Goal: Task Accomplishment & Management: Manage account settings

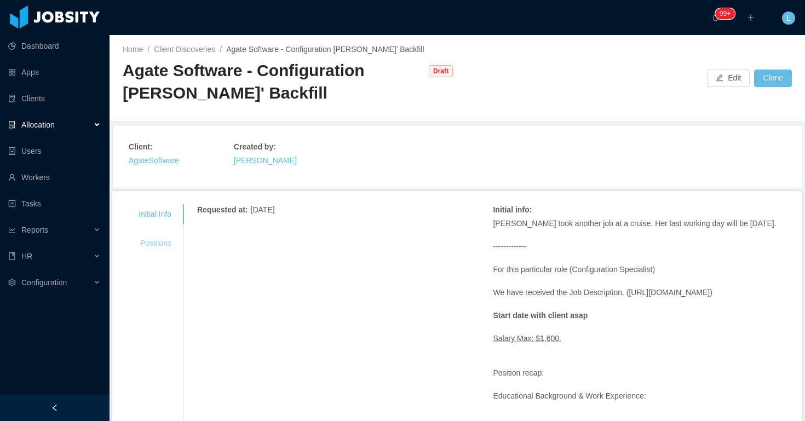
click at [159, 244] on div "Positions" at bounding box center [154, 243] width 59 height 20
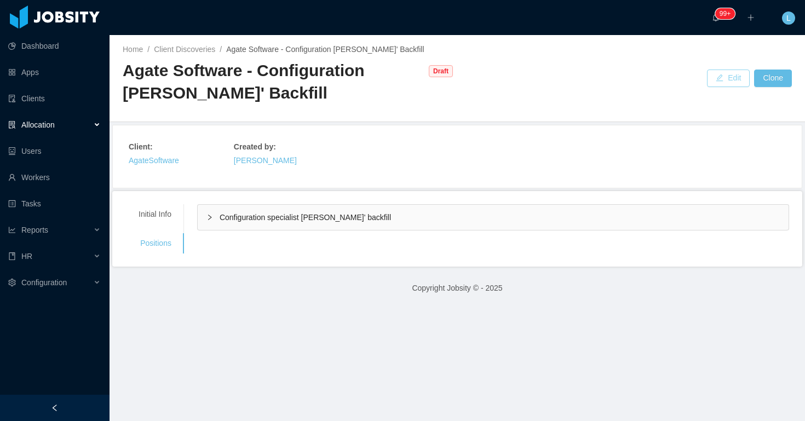
click at [727, 76] on button "Edit" at bounding box center [728, 79] width 43 height 18
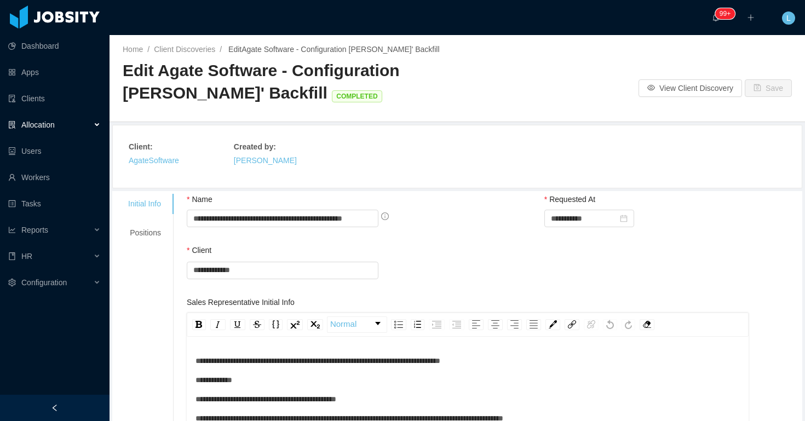
scroll to position [18, 0]
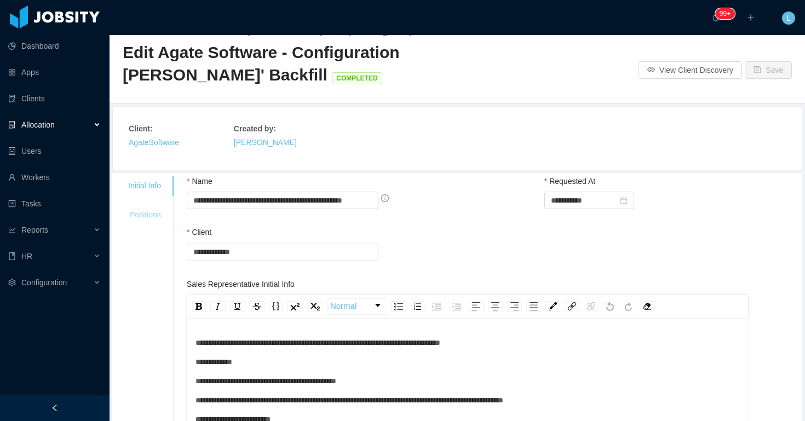
click at [154, 213] on div "Positions" at bounding box center [144, 215] width 59 height 20
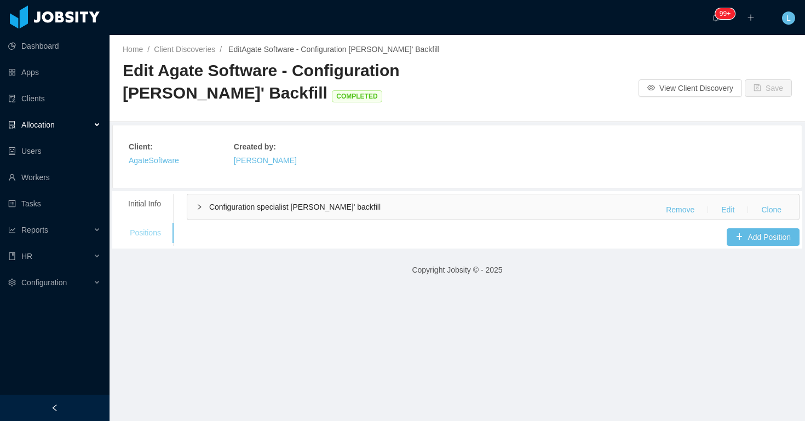
scroll to position [0, 0]
click at [764, 245] on button "Add Position" at bounding box center [763, 237] width 73 height 18
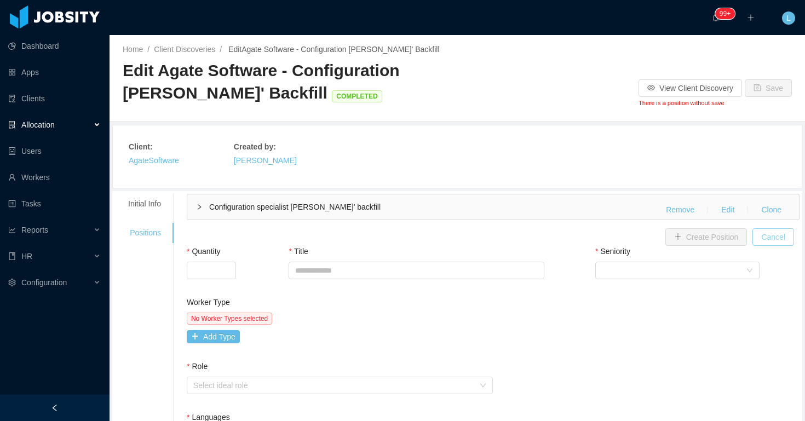
click at [782, 243] on button "Cancel" at bounding box center [774, 237] width 42 height 18
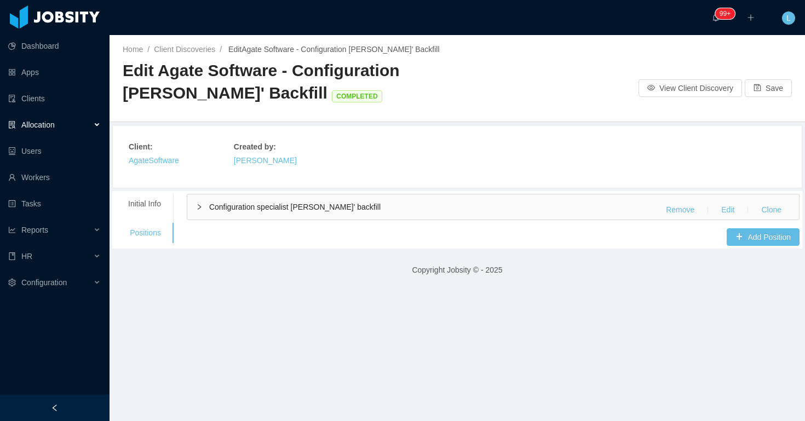
click at [586, 204] on div "Configuration specialist irice reyes' backfill Remove Edit Clone" at bounding box center [493, 207] width 612 height 25
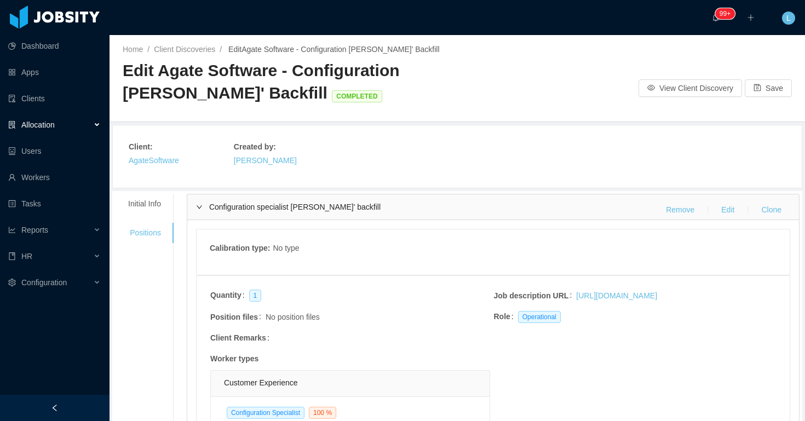
click at [585, 205] on div "Configuration specialist irice reyes' backfill Remove Edit Clone" at bounding box center [493, 207] width 612 height 25
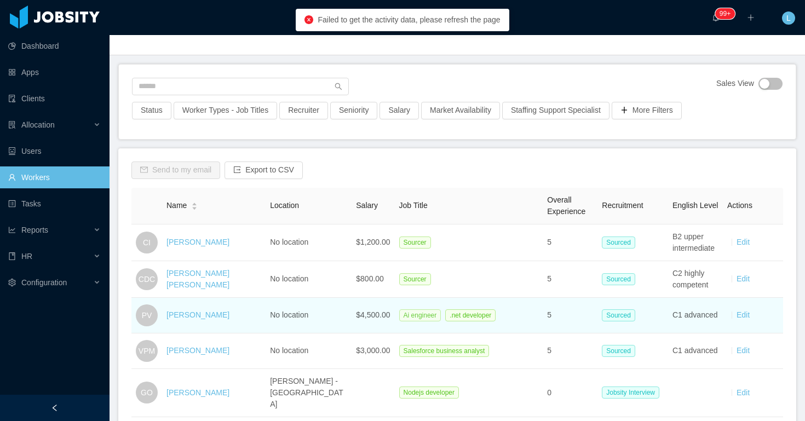
scroll to position [158, 0]
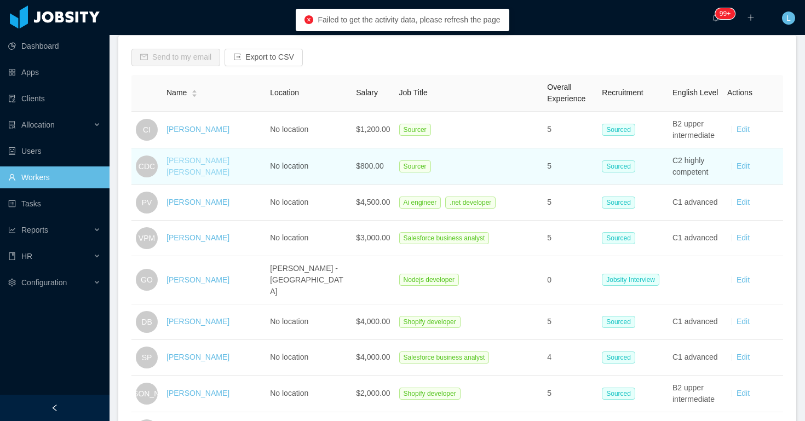
click at [216, 167] on link "Claire Denise Chavez" at bounding box center [198, 166] width 63 height 20
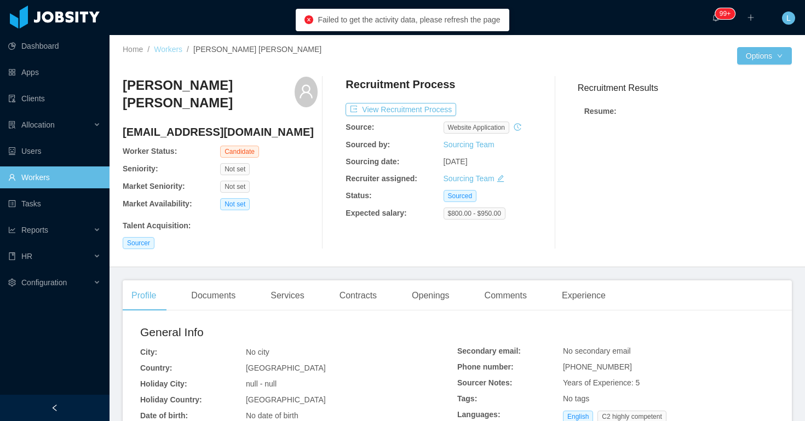
click at [173, 48] on link "Workers" at bounding box center [168, 49] width 28 height 9
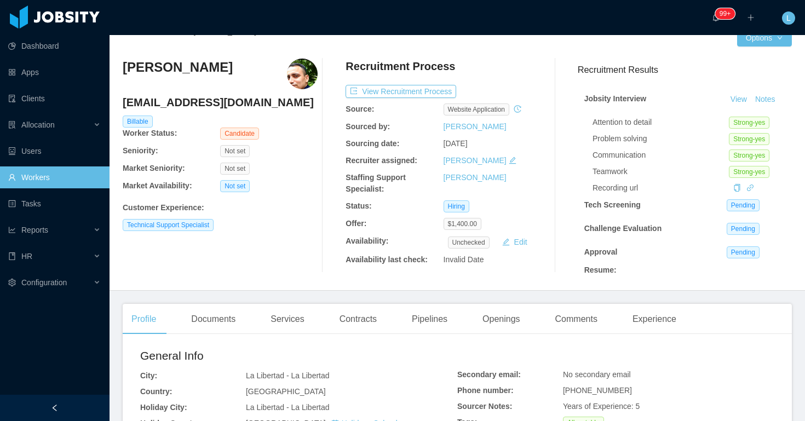
scroll to position [20, 0]
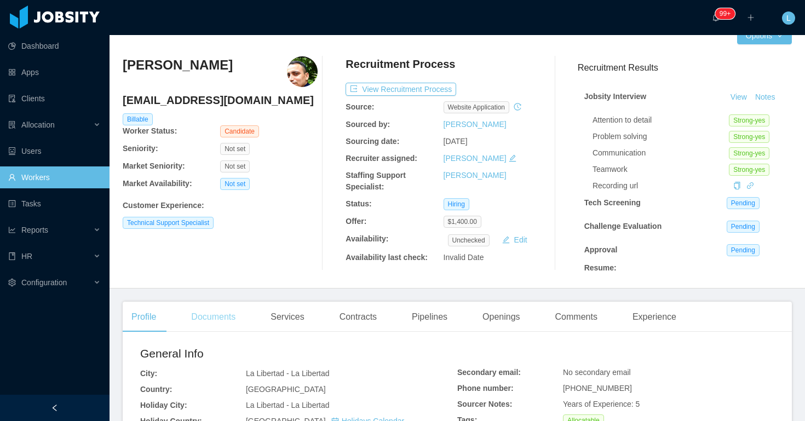
click at [233, 319] on div "Documents" at bounding box center [213, 317] width 62 height 31
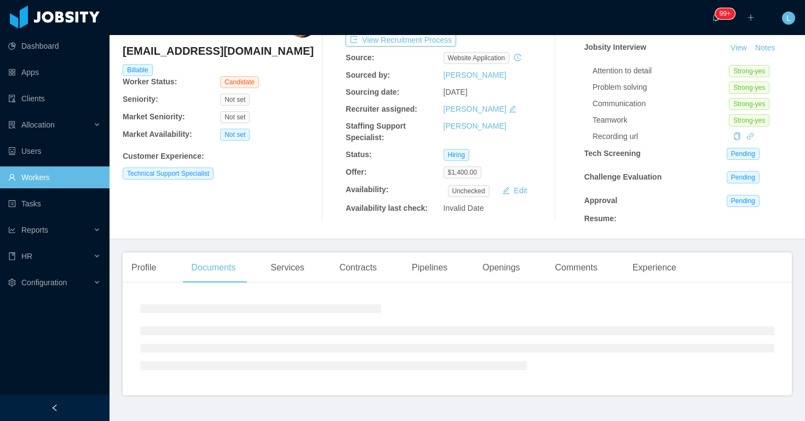
scroll to position [95, 0]
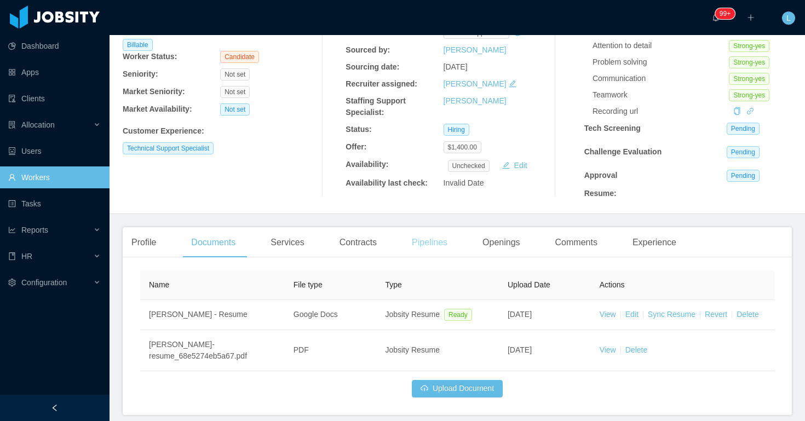
click at [424, 243] on div "Pipelines" at bounding box center [429, 242] width 53 height 31
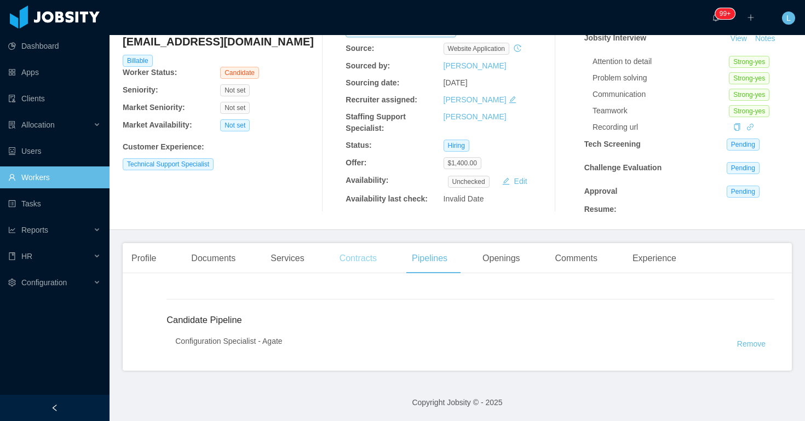
click at [363, 256] on div "Contracts" at bounding box center [358, 258] width 55 height 31
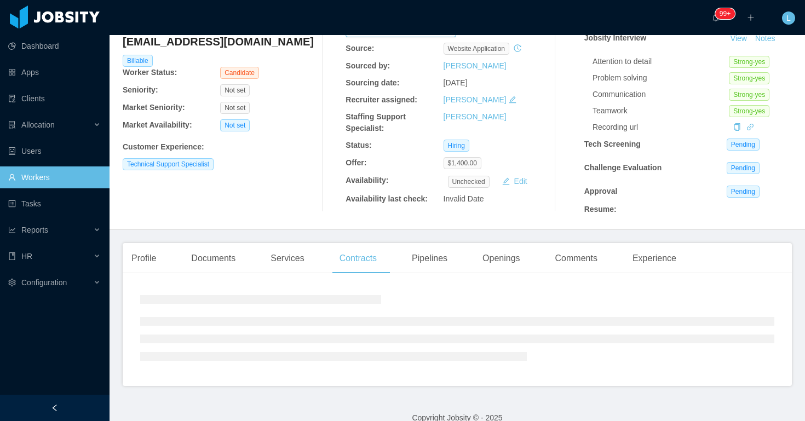
scroll to position [95, 0]
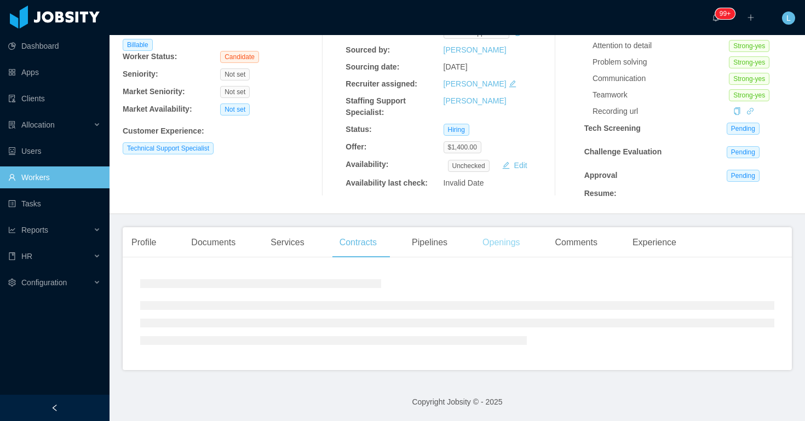
click at [491, 250] on div "Openings" at bounding box center [501, 242] width 55 height 31
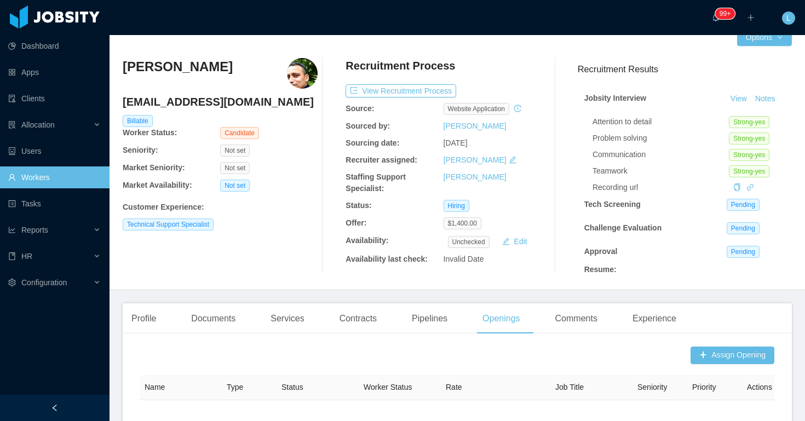
scroll to position [15, 0]
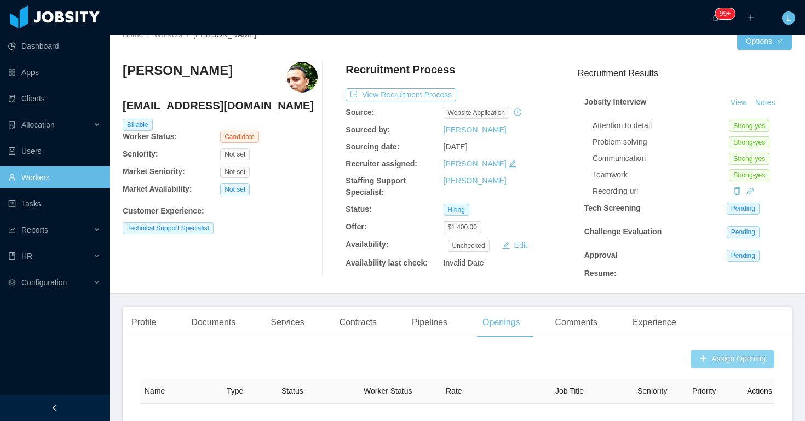
click at [724, 360] on button "Assign Opening" at bounding box center [733, 360] width 84 height 18
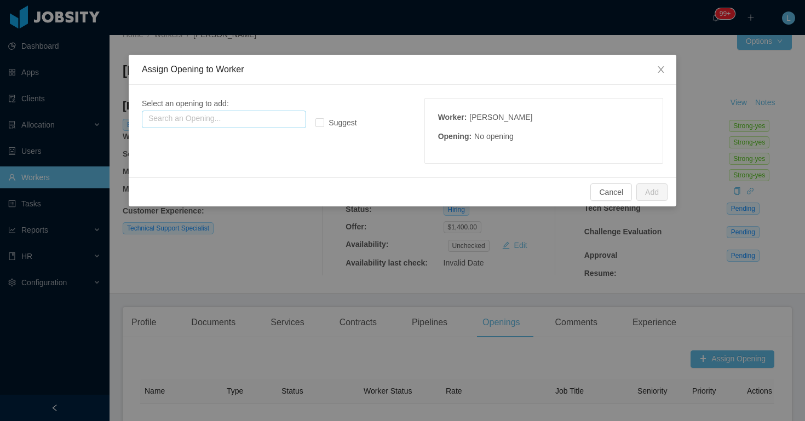
click at [251, 111] on input "text" at bounding box center [224, 120] width 164 height 18
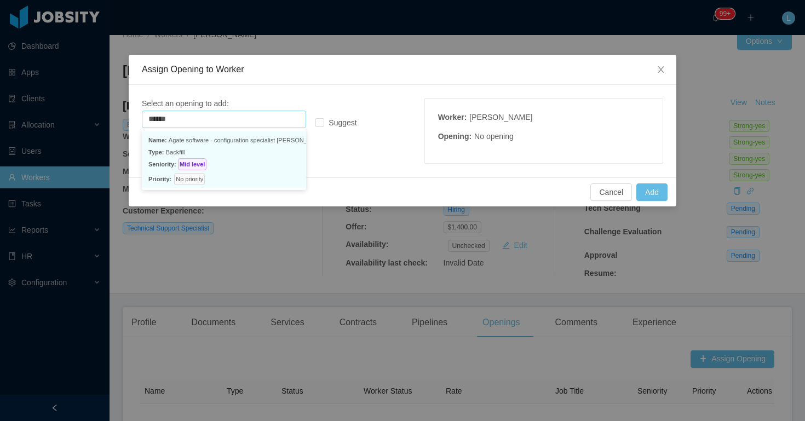
click at [220, 141] on p "Name: Agate software - configuration specialist irice reyes' backfill" at bounding box center [223, 140] width 151 height 12
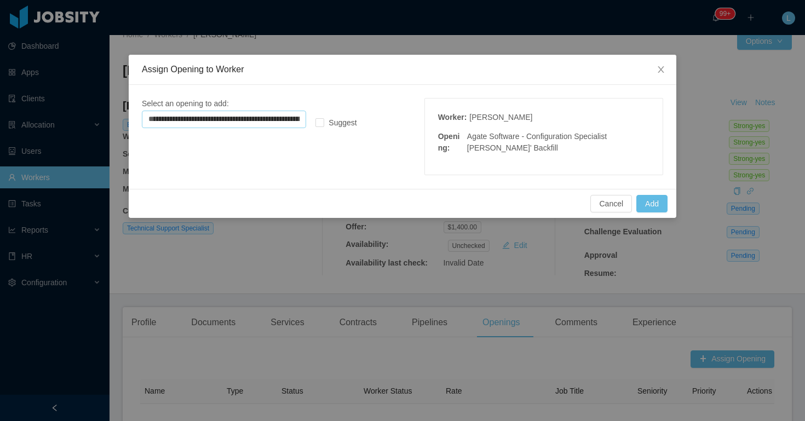
type input "**********"
click at [648, 203] on button "Add" at bounding box center [652, 204] width 31 height 18
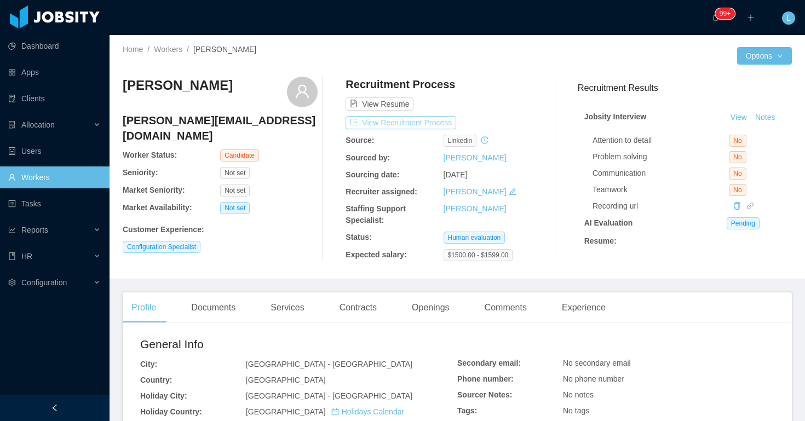
click at [436, 122] on button "View Recruitment Process" at bounding box center [401, 122] width 111 height 13
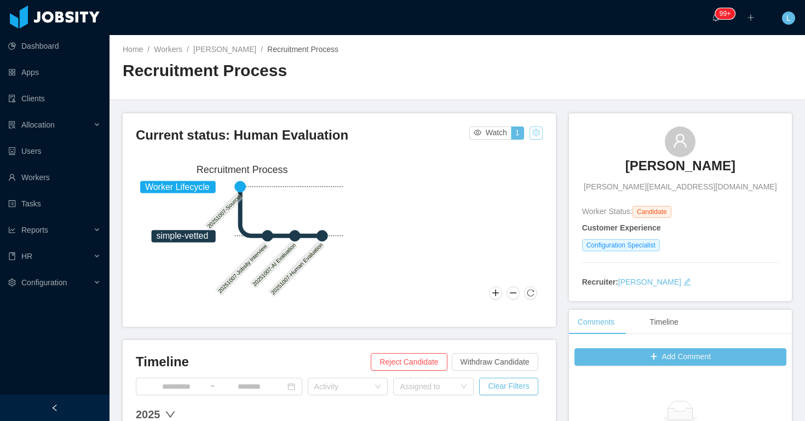
click at [539, 133] on button "button" at bounding box center [536, 133] width 13 height 13
click at [516, 166] on div "Change status" at bounding box center [509, 168] width 49 height 12
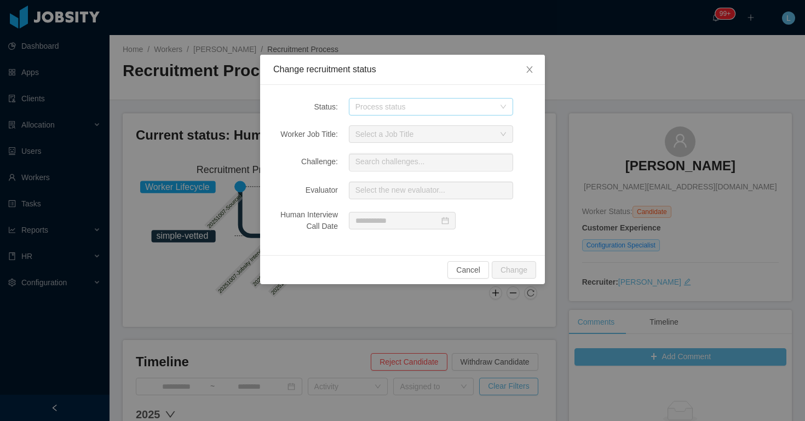
click at [427, 110] on div "Process status" at bounding box center [425, 106] width 139 height 11
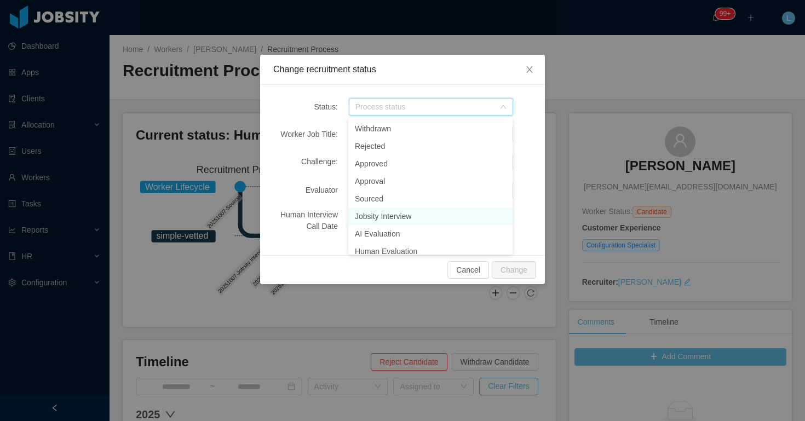
scroll to position [5, 0]
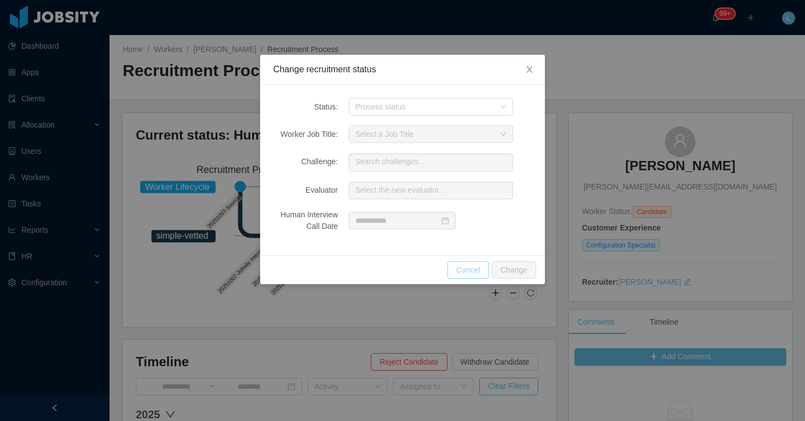
click at [482, 271] on button "Cancel" at bounding box center [469, 270] width 42 height 18
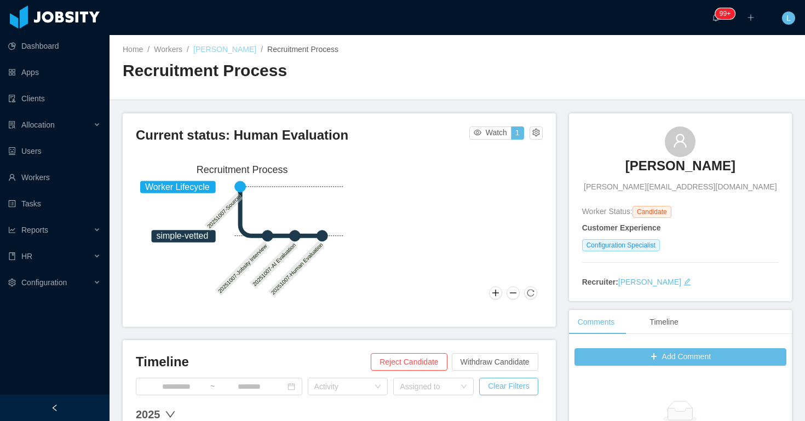
click at [240, 49] on link "Jose Santacolomba" at bounding box center [224, 49] width 63 height 9
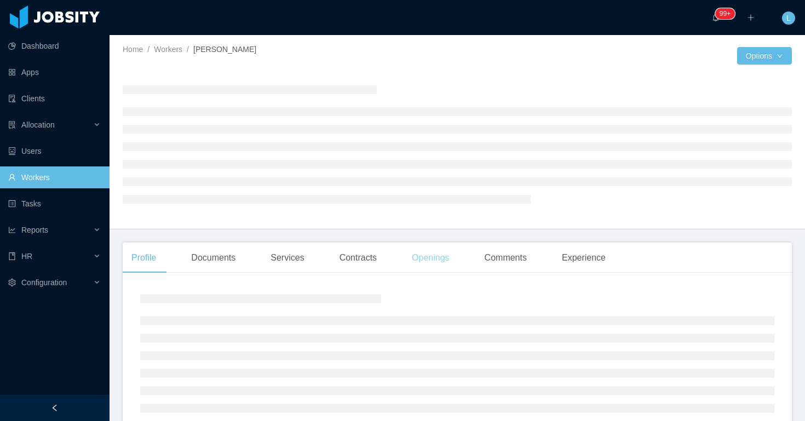
click at [433, 267] on div "Openings" at bounding box center [430, 258] width 55 height 31
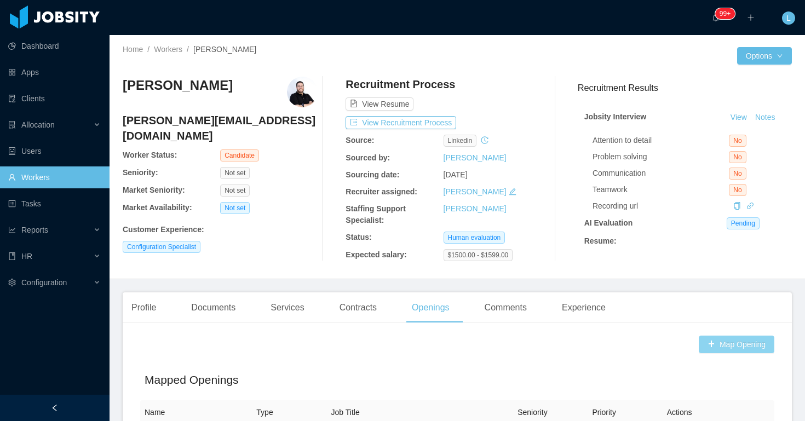
click at [724, 346] on button "Map Opening" at bounding box center [737, 345] width 76 height 18
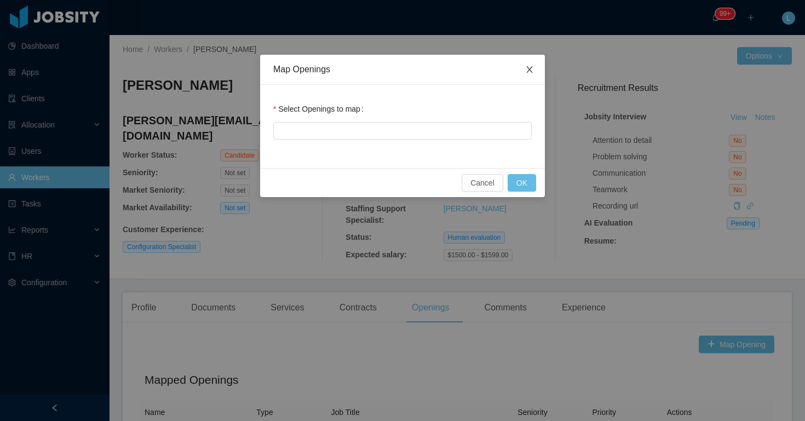
click at [533, 66] on icon "icon: close" at bounding box center [529, 69] width 9 height 9
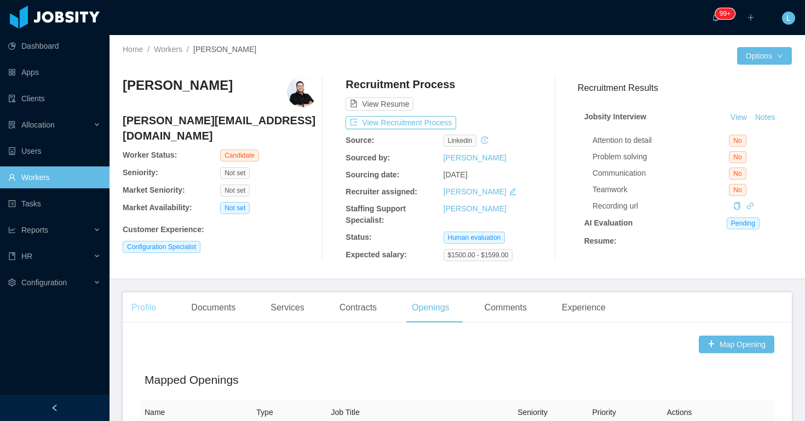
click at [139, 311] on div "Profile" at bounding box center [144, 308] width 42 height 31
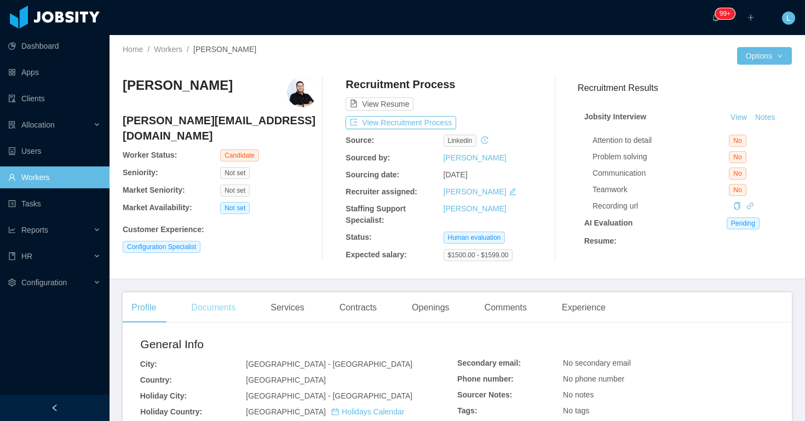
click at [227, 303] on div "Documents" at bounding box center [213, 308] width 62 height 31
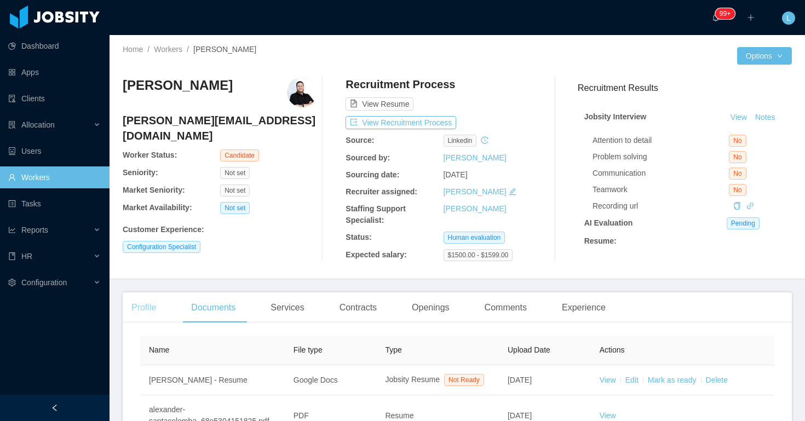
click at [147, 305] on div "Profile" at bounding box center [144, 308] width 42 height 31
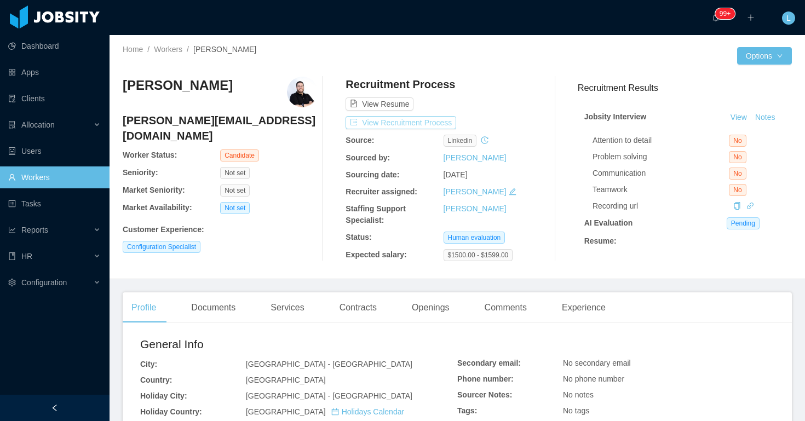
click at [405, 122] on button "View Recruitment Process" at bounding box center [401, 122] width 111 height 13
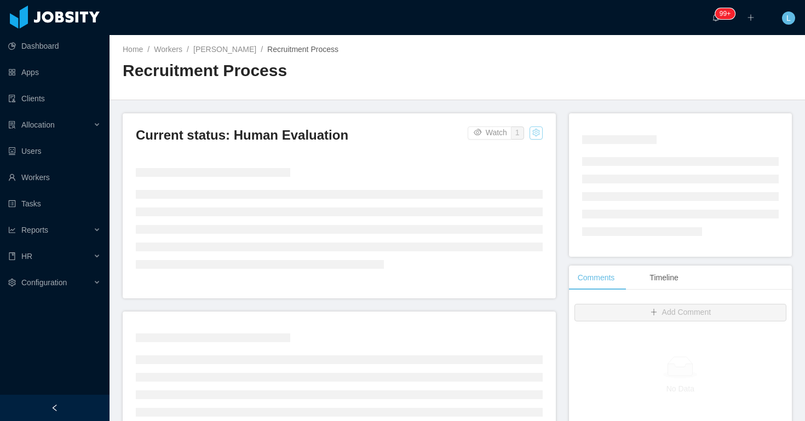
click at [535, 136] on button "button" at bounding box center [536, 133] width 13 height 13
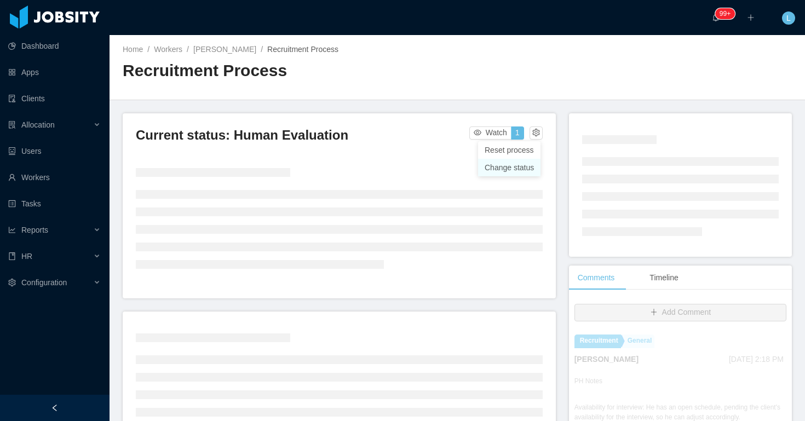
click at [525, 165] on div "Change status" at bounding box center [509, 168] width 49 height 12
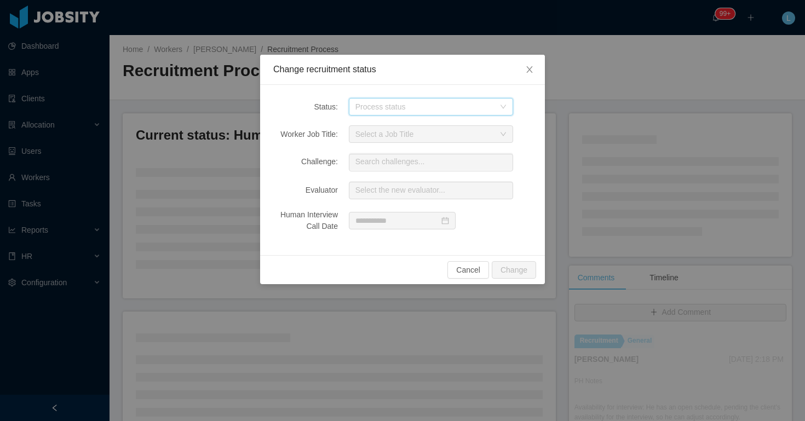
click at [499, 104] on div "Process status" at bounding box center [428, 107] width 144 height 16
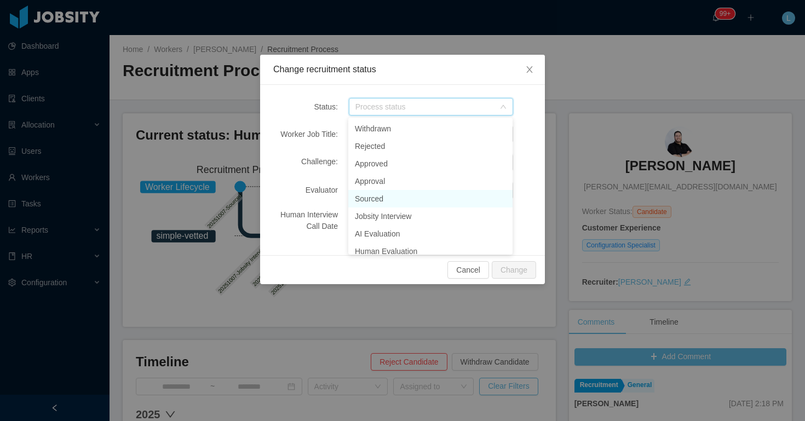
scroll to position [8, 0]
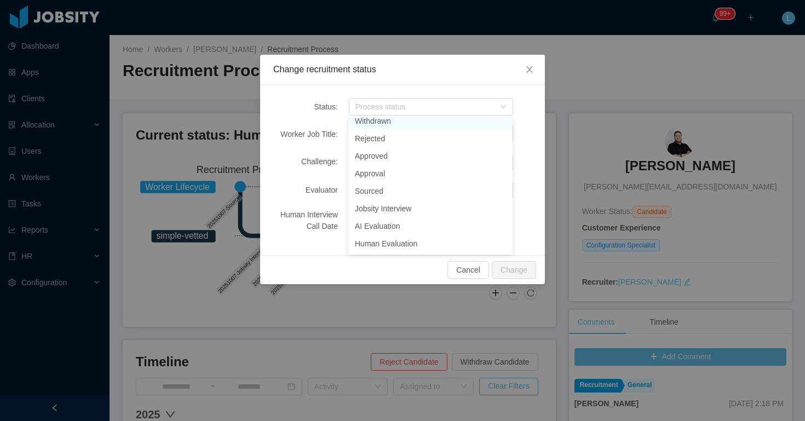
click at [440, 72] on div "Change recruitment status" at bounding box center [402, 70] width 259 height 12
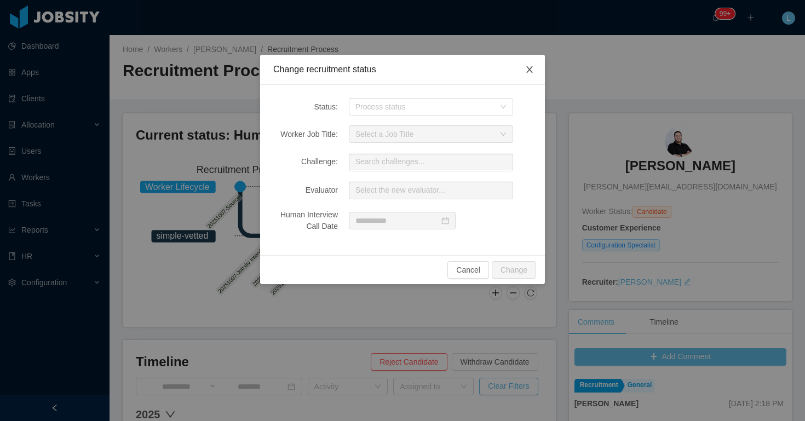
click at [522, 67] on span "Close" at bounding box center [529, 70] width 31 height 31
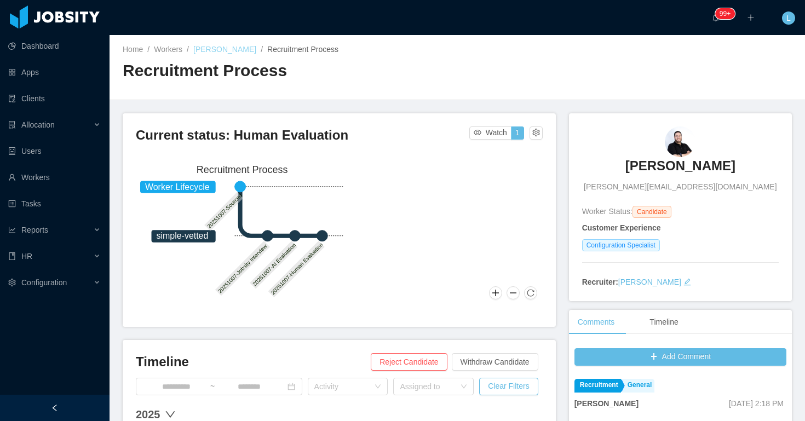
click at [227, 47] on link "Jose Santacolomba" at bounding box center [224, 49] width 63 height 9
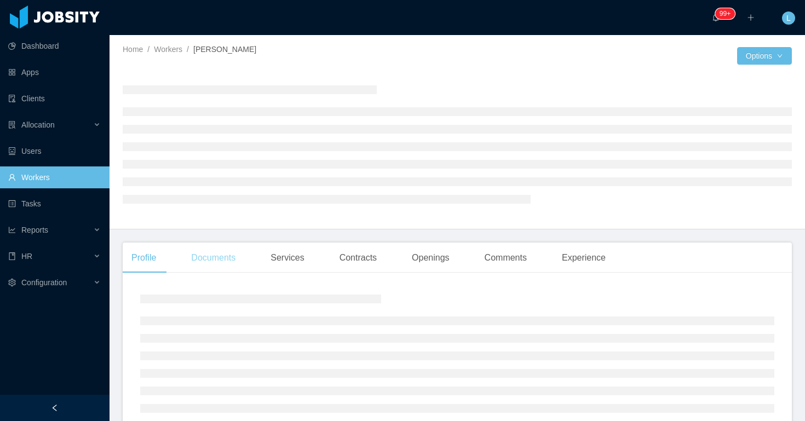
click at [225, 263] on div "Documents" at bounding box center [213, 258] width 62 height 31
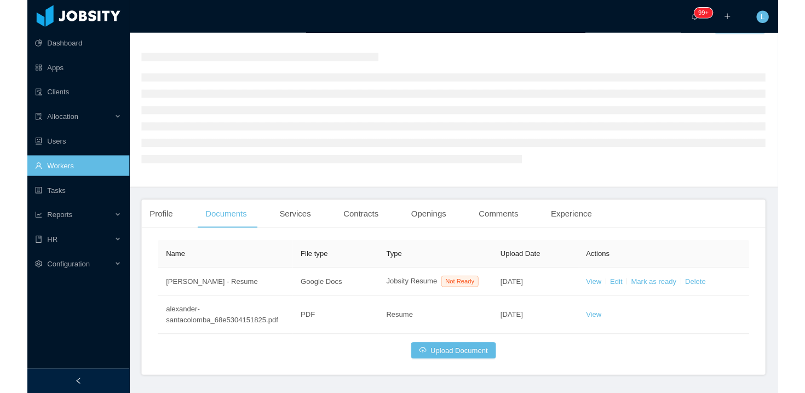
scroll to position [82, 0]
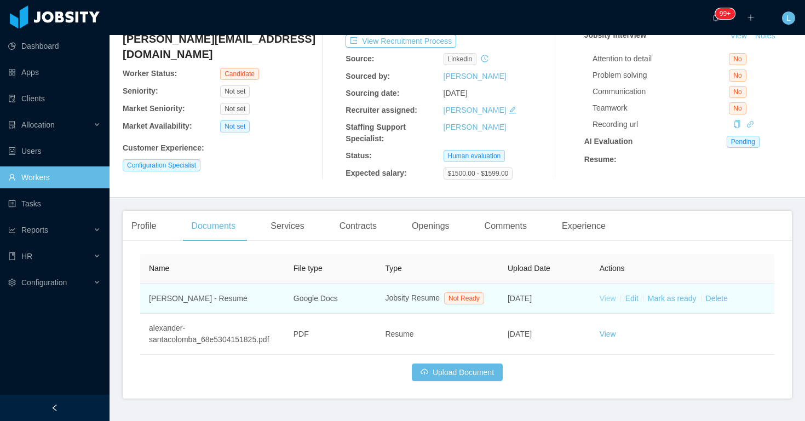
click at [605, 303] on link "View" at bounding box center [608, 298] width 16 height 9
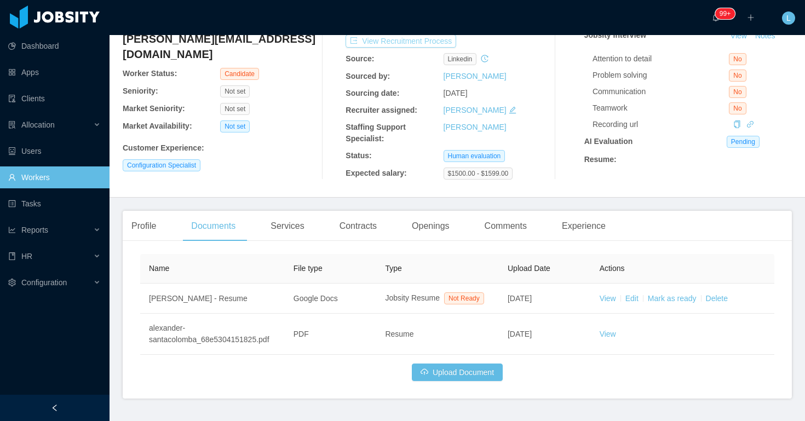
click at [434, 41] on button "View Recruitment Process" at bounding box center [401, 41] width 111 height 13
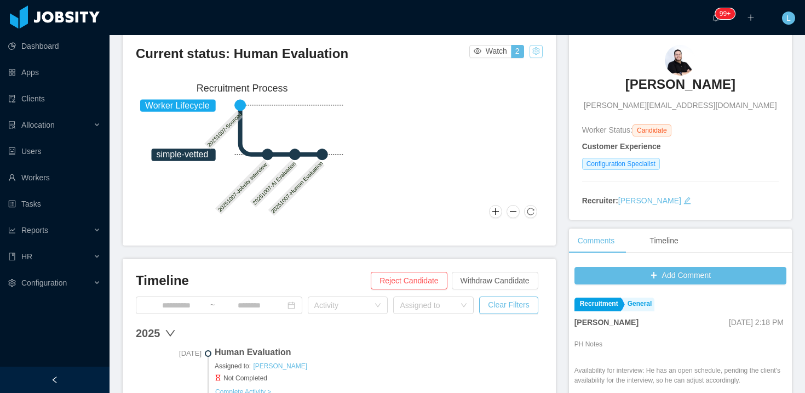
click at [537, 53] on button "button" at bounding box center [536, 51] width 13 height 13
click at [520, 86] on div "Change status" at bounding box center [509, 86] width 49 height 12
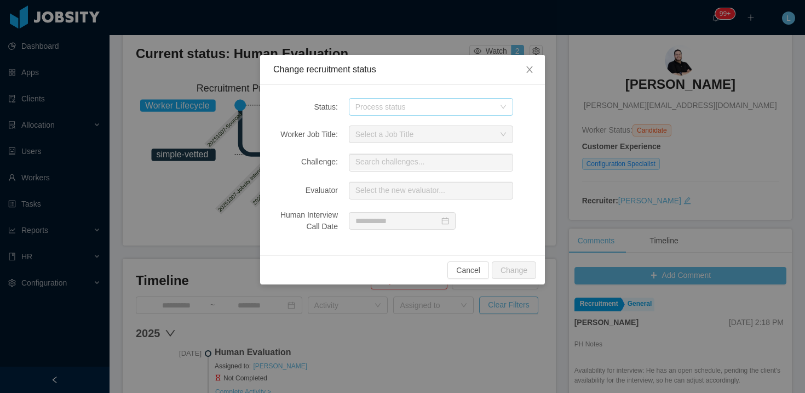
click at [459, 110] on div "Process status" at bounding box center [425, 106] width 139 height 11
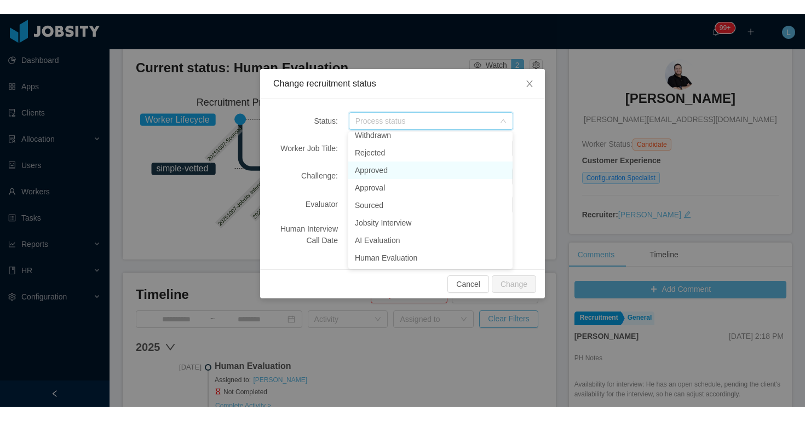
scroll to position [2, 0]
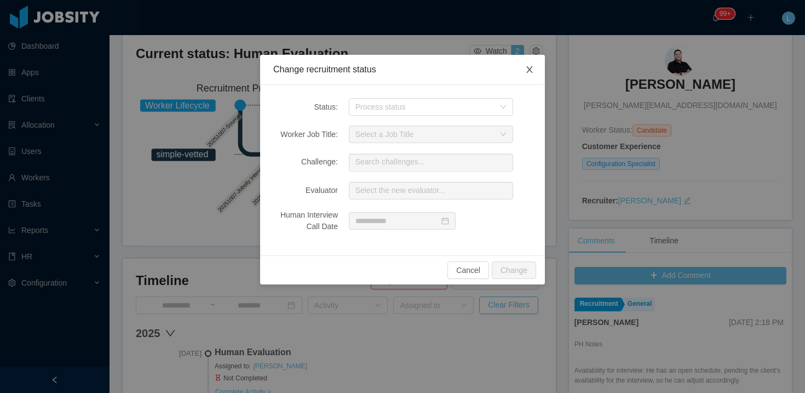
click at [528, 72] on icon "icon: close" at bounding box center [530, 69] width 6 height 7
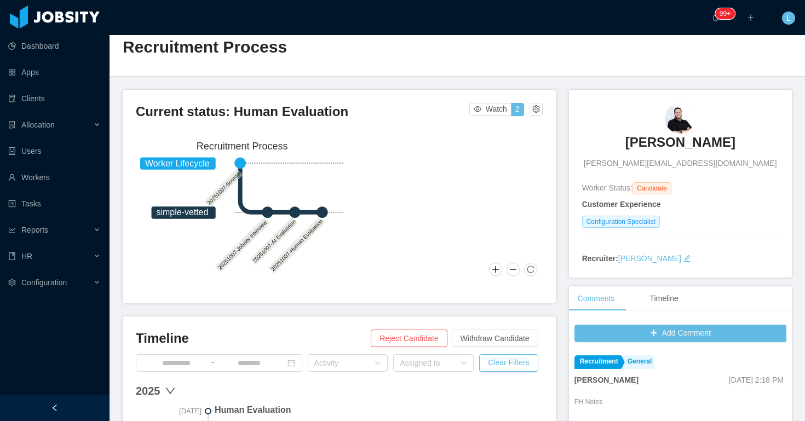
scroll to position [0, 0]
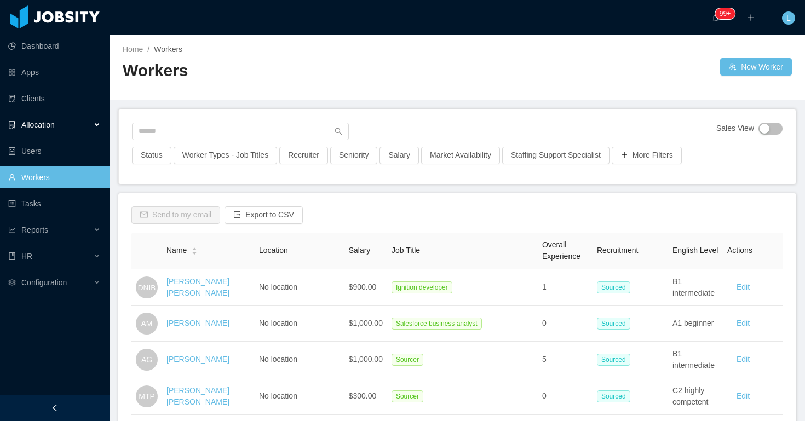
click at [44, 131] on div "Allocation" at bounding box center [55, 125] width 110 height 22
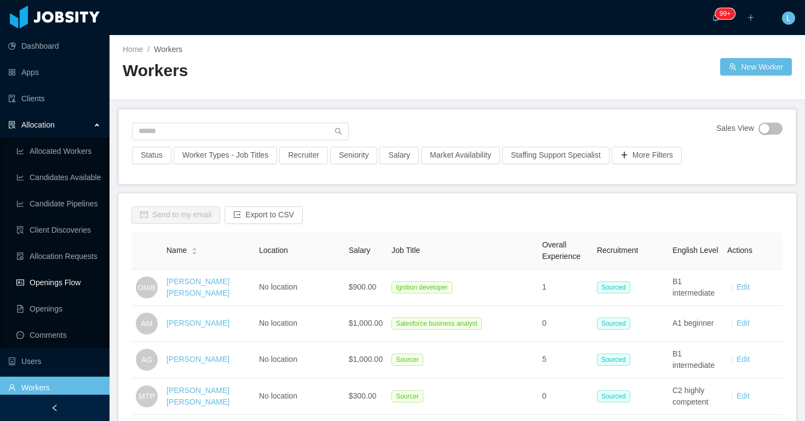
click at [69, 283] on link "Openings Flow" at bounding box center [58, 283] width 84 height 22
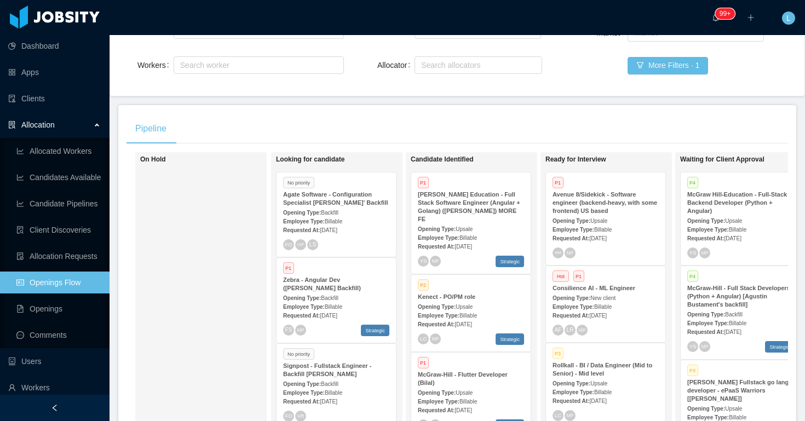
scroll to position [176, 0]
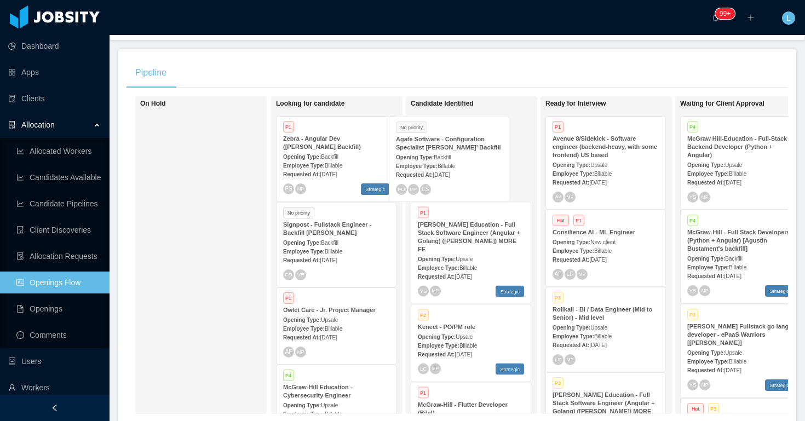
drag, startPoint x: 369, startPoint y: 151, endPoint x: 483, endPoint y: 151, distance: 114.0
click at [483, 151] on div "On Hold Looking for candidate No priority Agate Software - Configuration Specia…" at bounding box center [458, 259] width 662 height 327
click at [494, 138] on strong "Agate Software - Configuration Specialist [PERSON_NAME]' Backfill" at bounding box center [470, 142] width 105 height 15
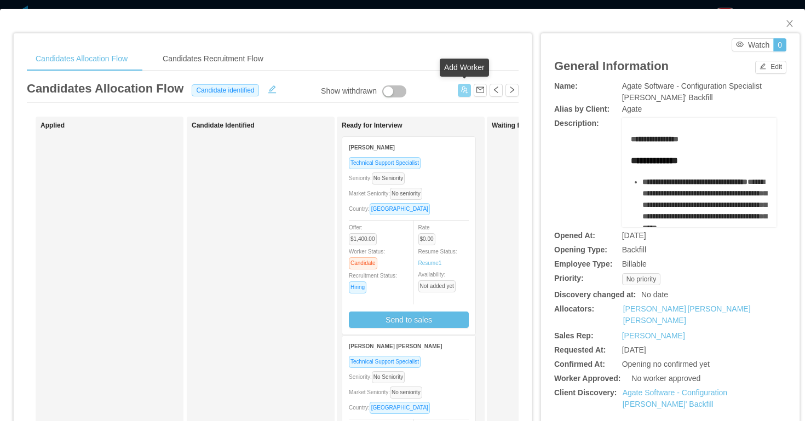
click at [467, 92] on button "button" at bounding box center [464, 90] width 13 height 13
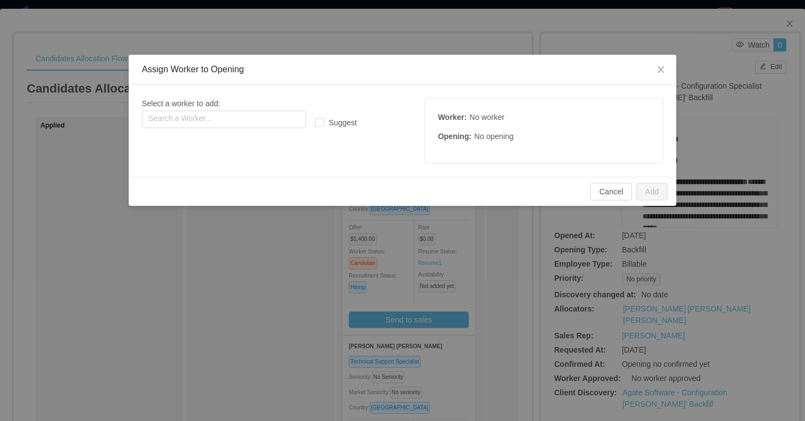
click at [275, 107] on div "Select a worker to add: Search a Worker..." at bounding box center [251, 113] width 218 height 30
click at [271, 112] on input "text" at bounding box center [224, 120] width 164 height 18
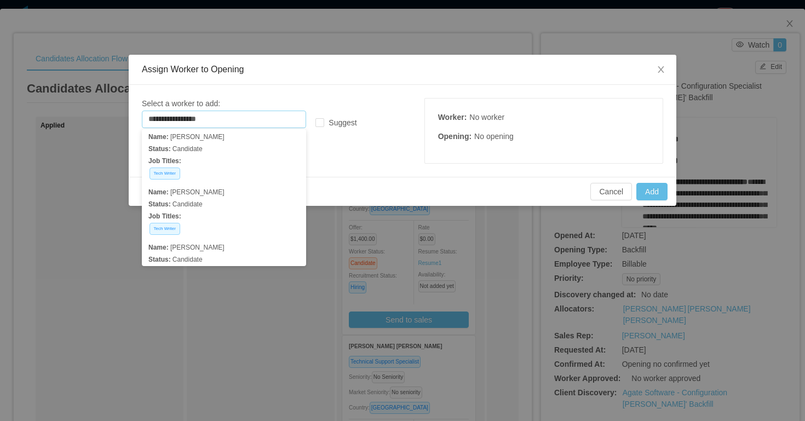
scroll to position [986, 0]
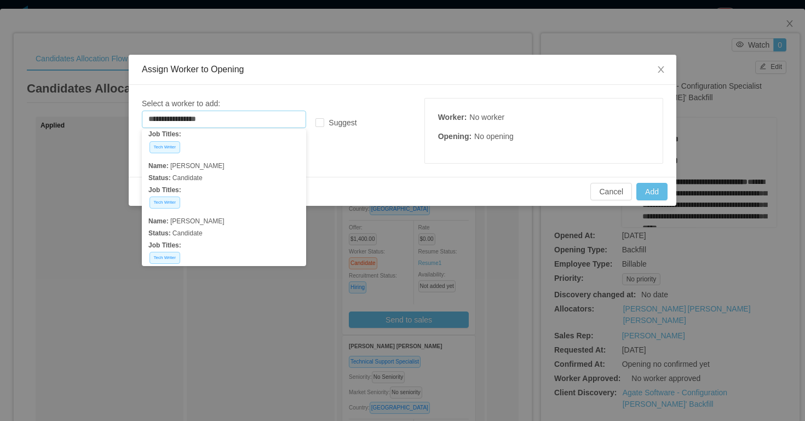
type input "**********"
click at [392, 27] on div "**********" at bounding box center [402, 210] width 805 height 421
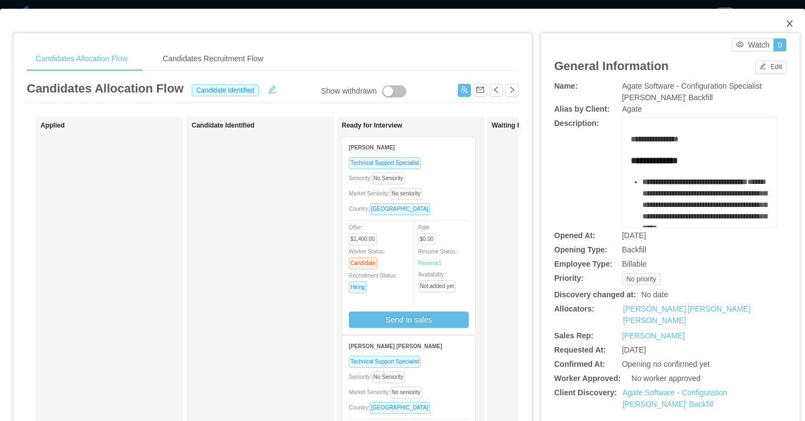
click at [791, 22] on icon "icon: close" at bounding box center [790, 23] width 6 height 7
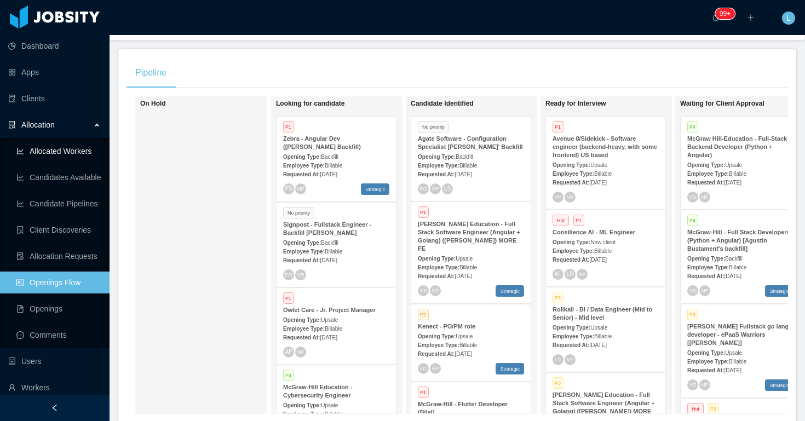
click at [39, 142] on link "Allocated Workers" at bounding box center [58, 151] width 84 height 22
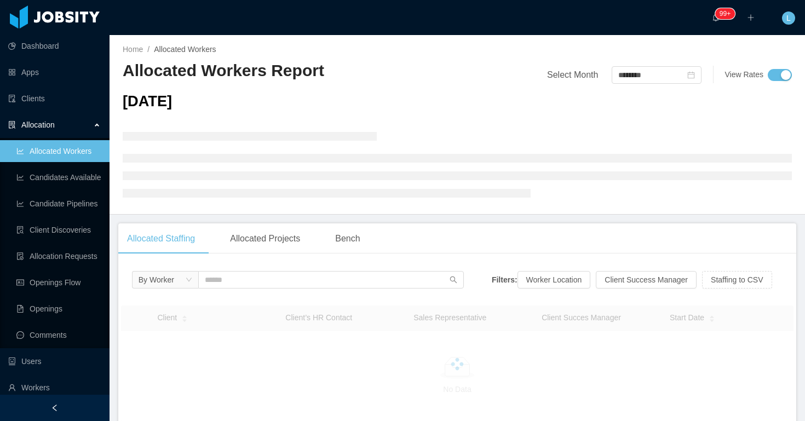
click at [46, 131] on div "Allocation" at bounding box center [55, 125] width 110 height 22
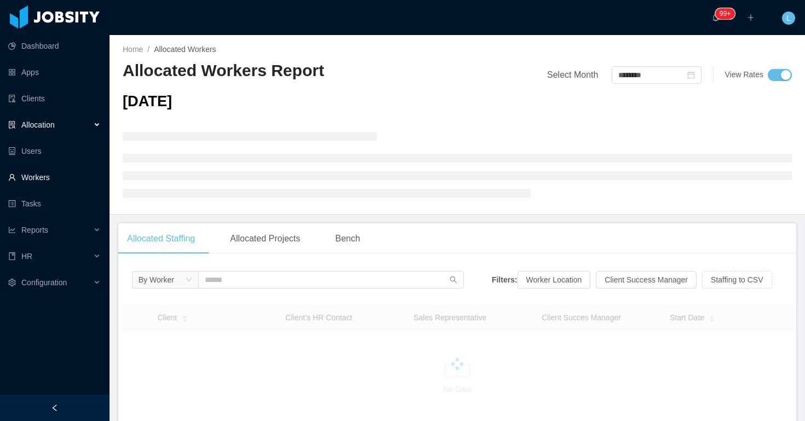
click at [59, 179] on link "Workers" at bounding box center [54, 178] width 93 height 22
